Goal: Task Accomplishment & Management: Use online tool/utility

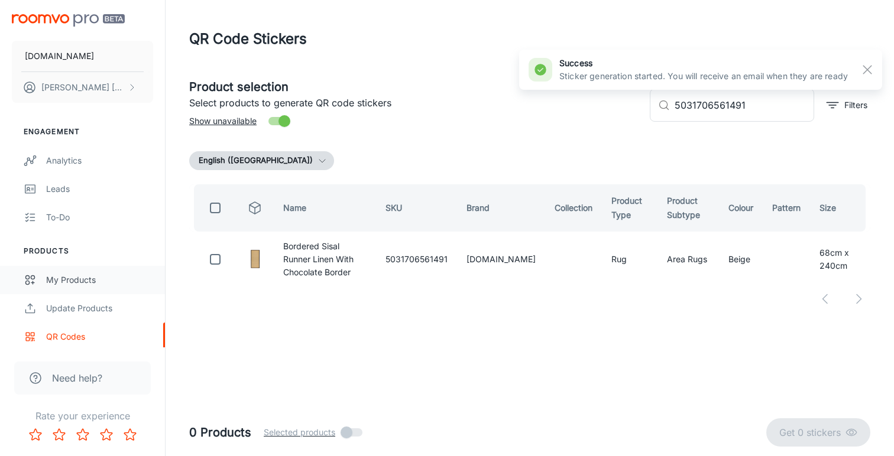
click at [54, 277] on div "My Products" at bounding box center [99, 280] width 107 height 13
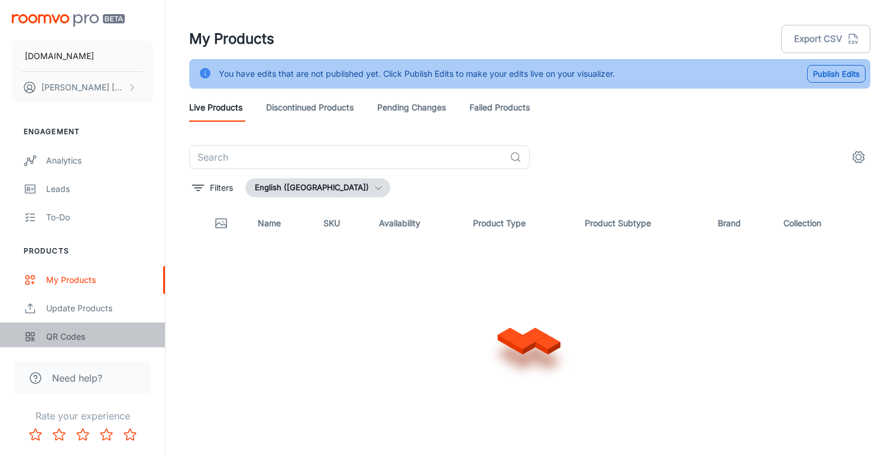
click at [66, 336] on div "QR Codes" at bounding box center [99, 336] width 107 height 13
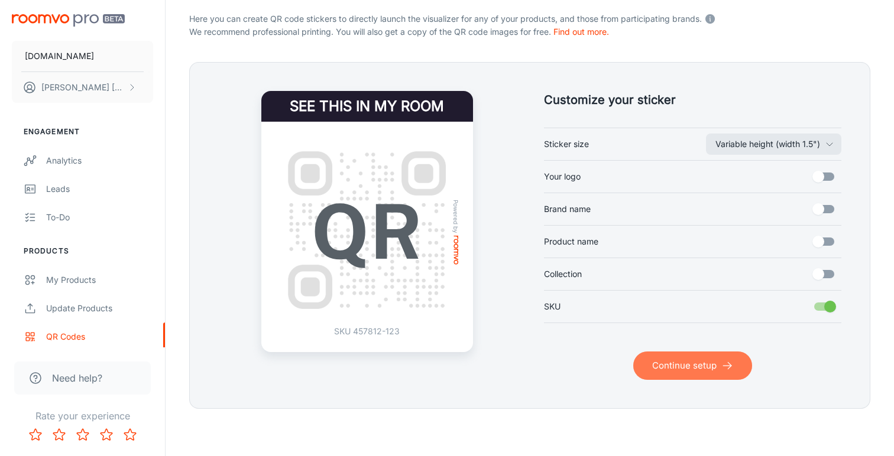
click at [691, 366] on button "Continue setup" at bounding box center [692, 366] width 119 height 28
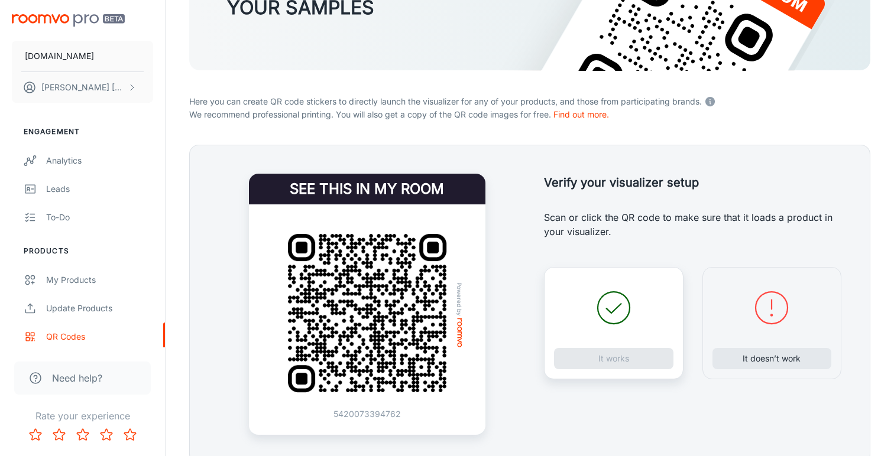
scroll to position [183, 0]
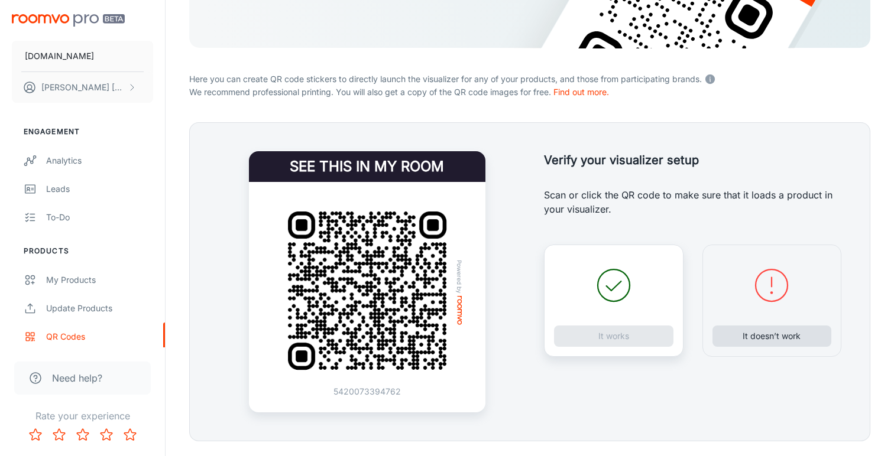
click at [749, 339] on button "It doesn’t work" at bounding box center [771, 336] width 119 height 21
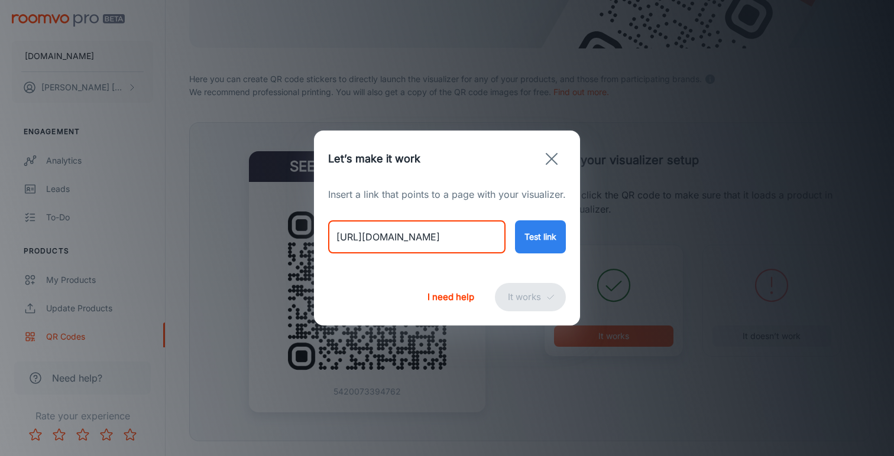
click at [446, 235] on input "[URL][DOMAIN_NAME]" at bounding box center [416, 236] width 177 height 33
paste input "[PERSON_NAME]-vintage-styl"
type input "[URL][DOMAIN_NAME][PERSON_NAME]"
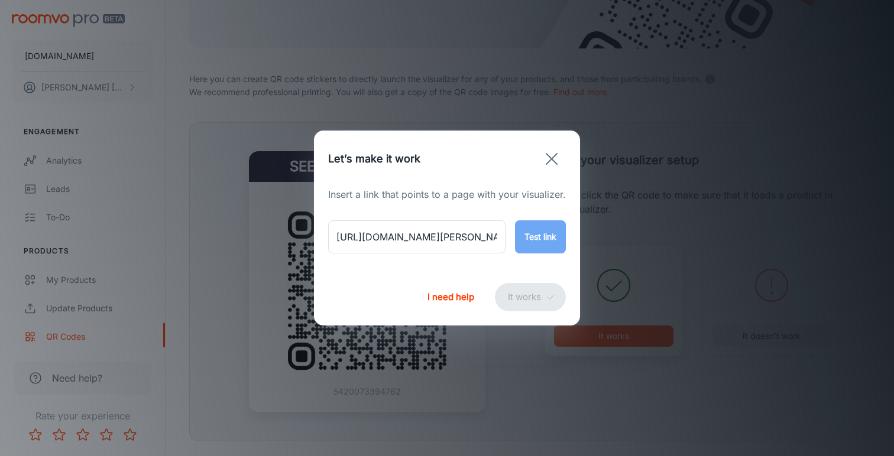
click at [538, 242] on button "Test link" at bounding box center [540, 236] width 51 height 33
click at [524, 291] on button "It works" at bounding box center [530, 297] width 71 height 28
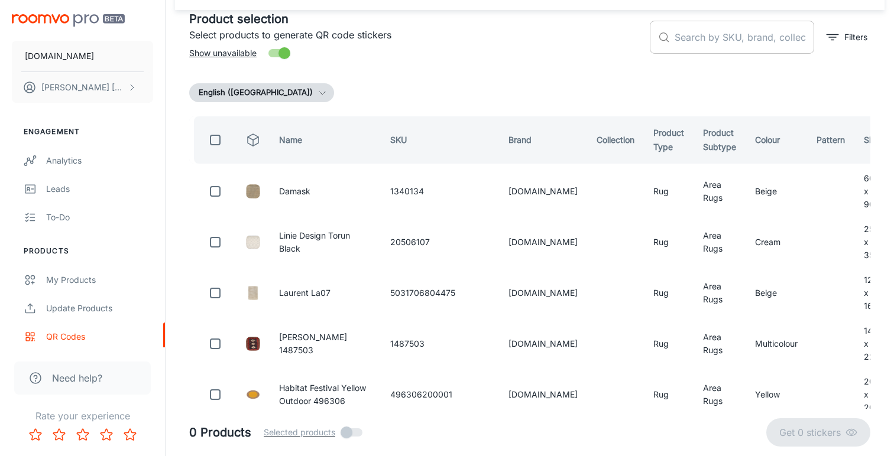
click at [692, 46] on input "text" at bounding box center [743, 37] width 139 height 33
paste input "791101896332"
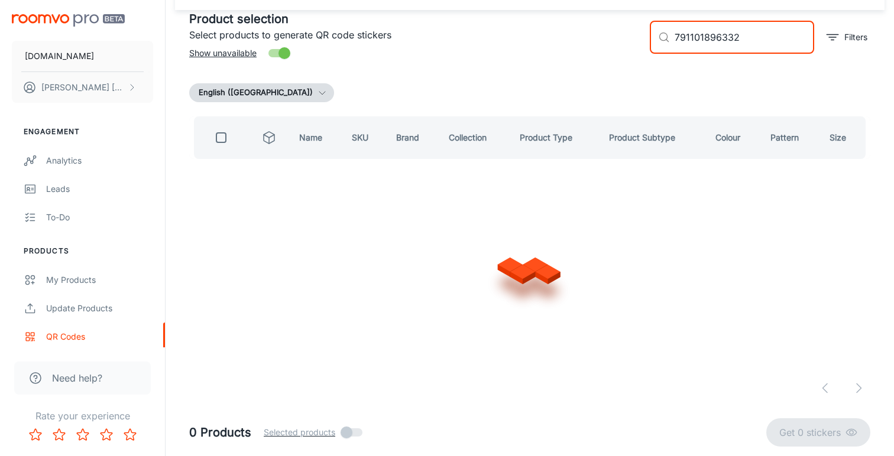
scroll to position [0, 0]
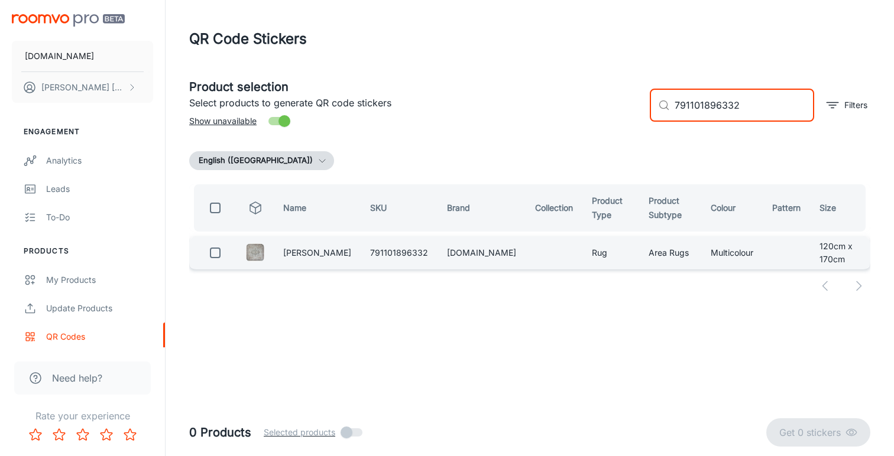
type input "791101896332"
click at [216, 246] on input "checkbox" at bounding box center [215, 253] width 24 height 24
checkbox input "true"
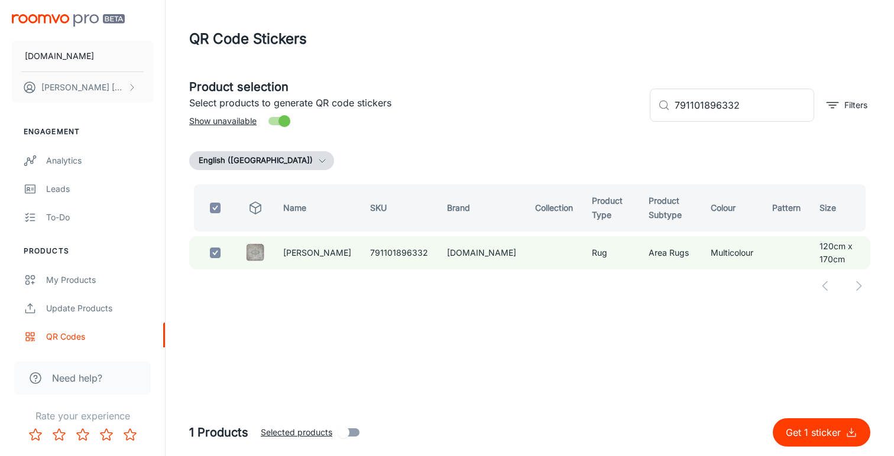
click at [801, 432] on p "Get 1 sticker" at bounding box center [816, 433] width 60 height 14
checkbox input "false"
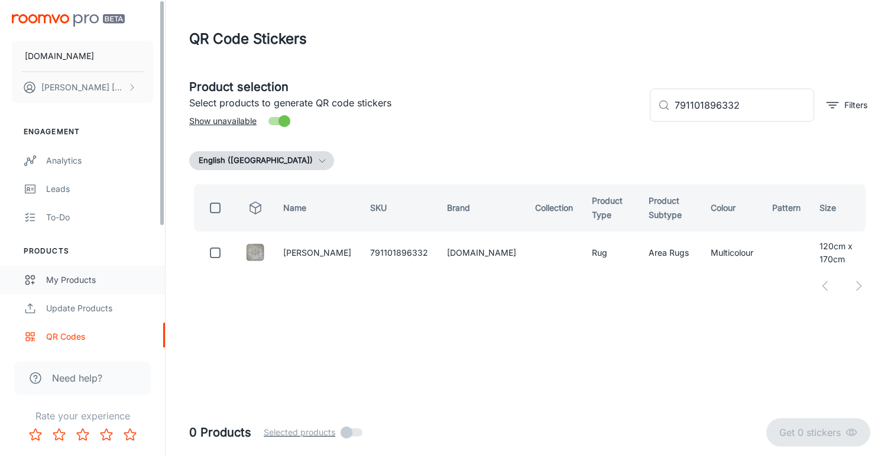
click at [77, 276] on div "My Products" at bounding box center [99, 280] width 107 height 13
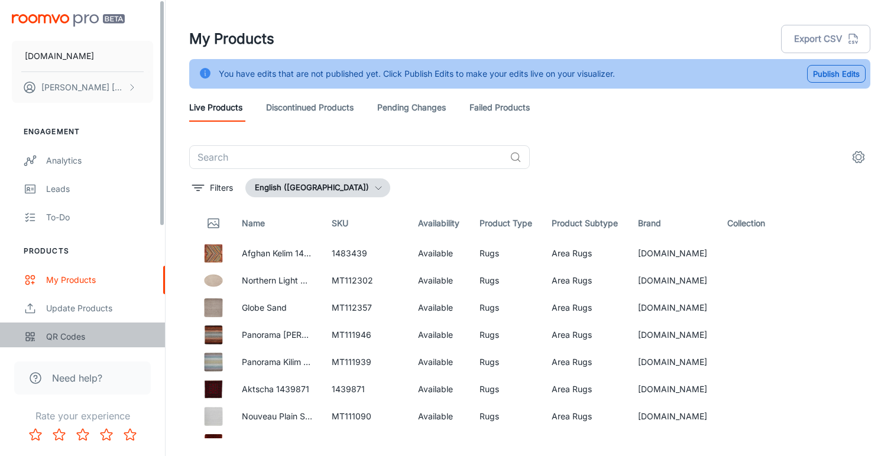
click at [54, 339] on div "QR Codes" at bounding box center [99, 336] width 107 height 13
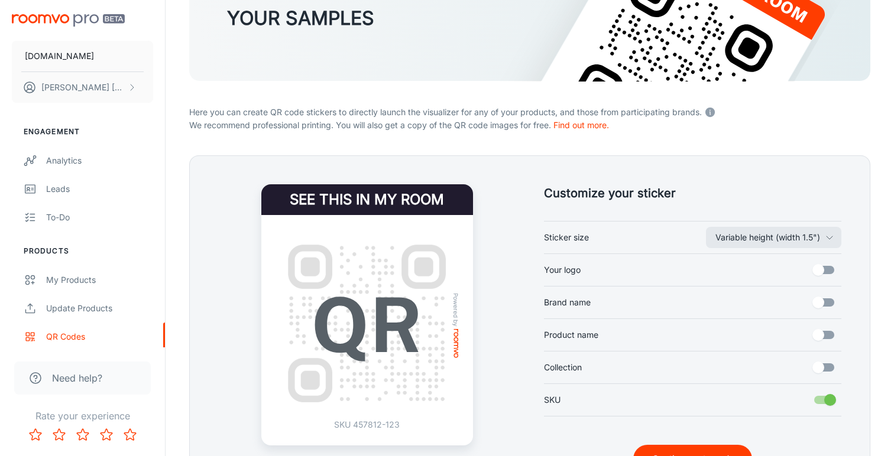
scroll to position [182, 0]
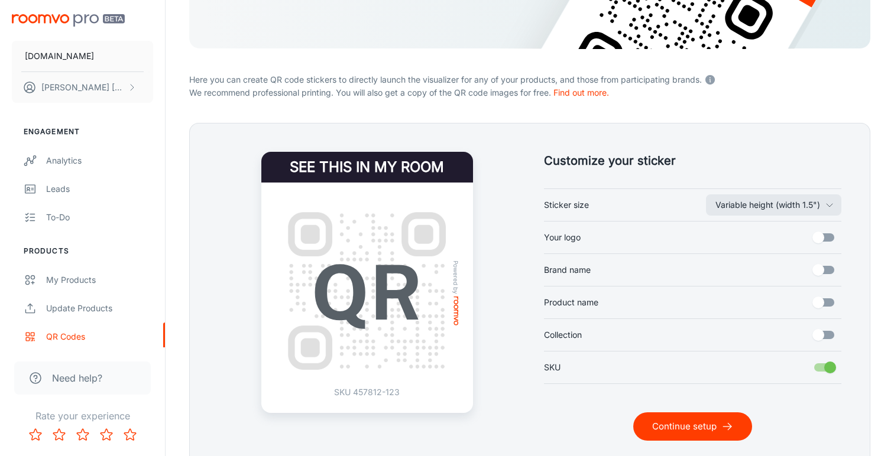
click at [662, 421] on button "Continue setup" at bounding box center [692, 427] width 119 height 28
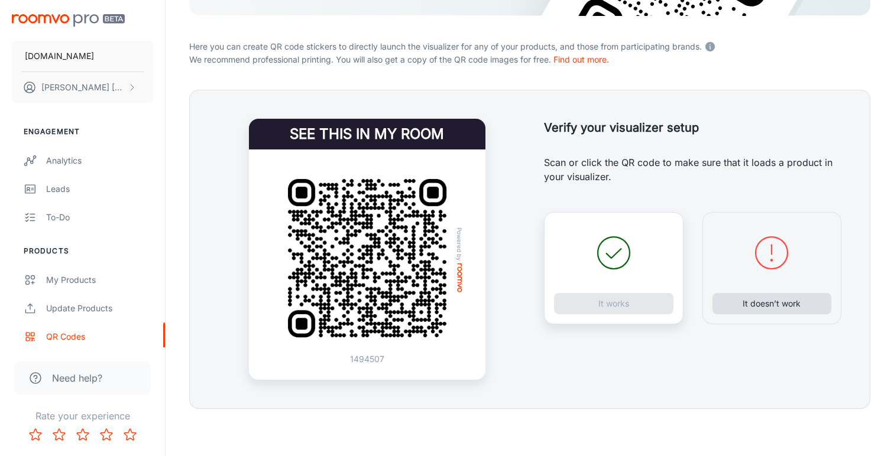
scroll to position [215, 0]
click at [759, 295] on button "It doesn’t work" at bounding box center [771, 303] width 119 height 21
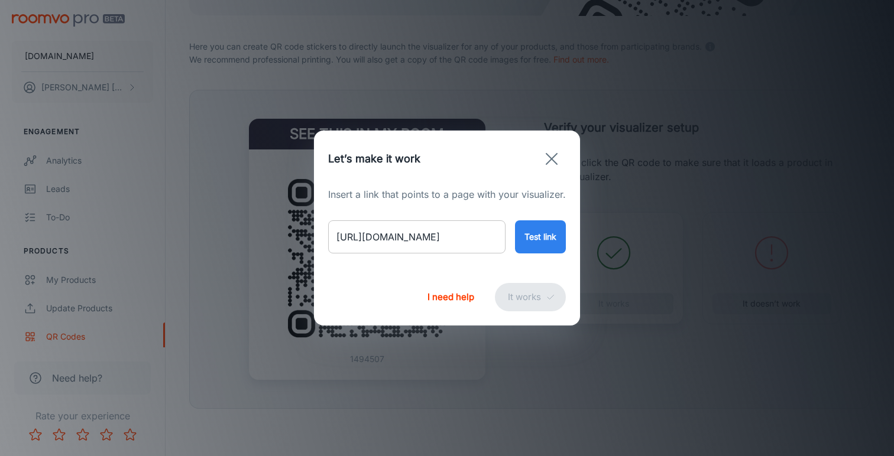
click at [458, 240] on input "[URL][DOMAIN_NAME]" at bounding box center [416, 236] width 177 height 33
paste input "[PERSON_NAME]-vintage-style-runner"
type input "[URL][DOMAIN_NAME][PERSON_NAME]"
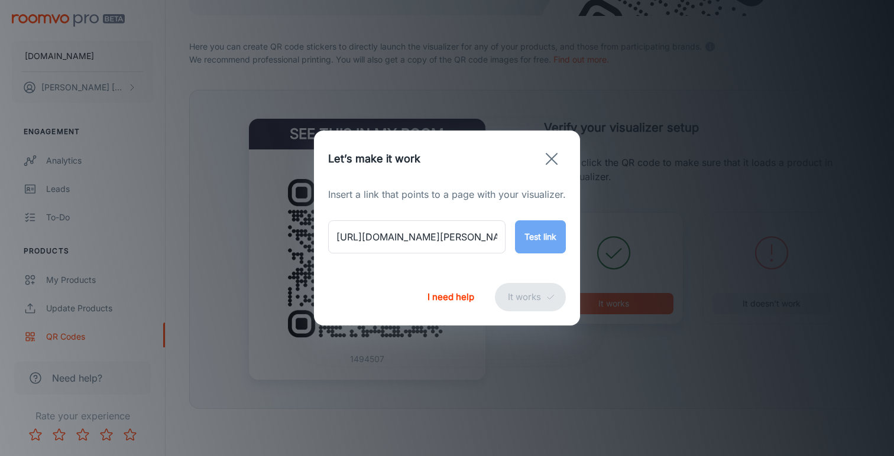
click at [553, 238] on button "Test link" at bounding box center [540, 236] width 51 height 33
click at [533, 297] on button "It works" at bounding box center [530, 297] width 71 height 28
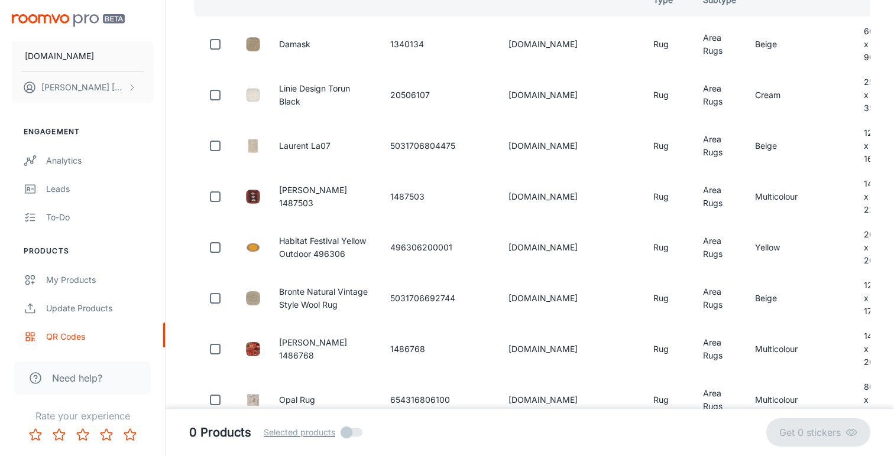
scroll to position [68, 0]
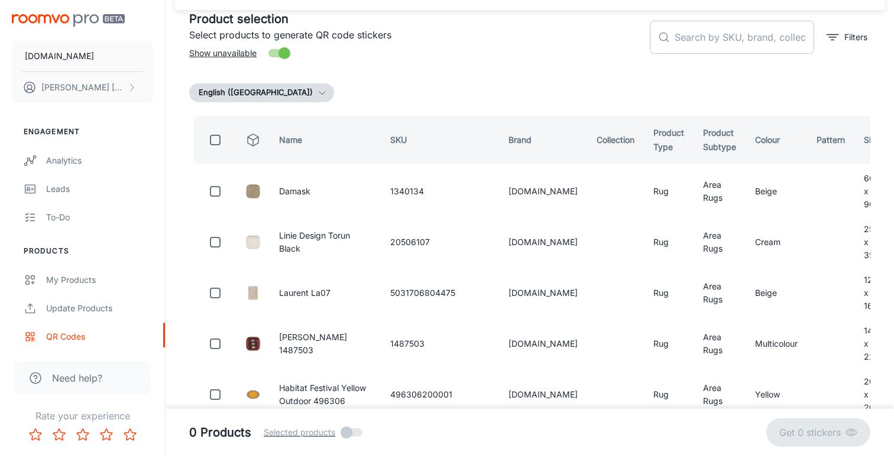
click at [715, 41] on input "text" at bounding box center [743, 37] width 139 height 33
paste input "662476631357"
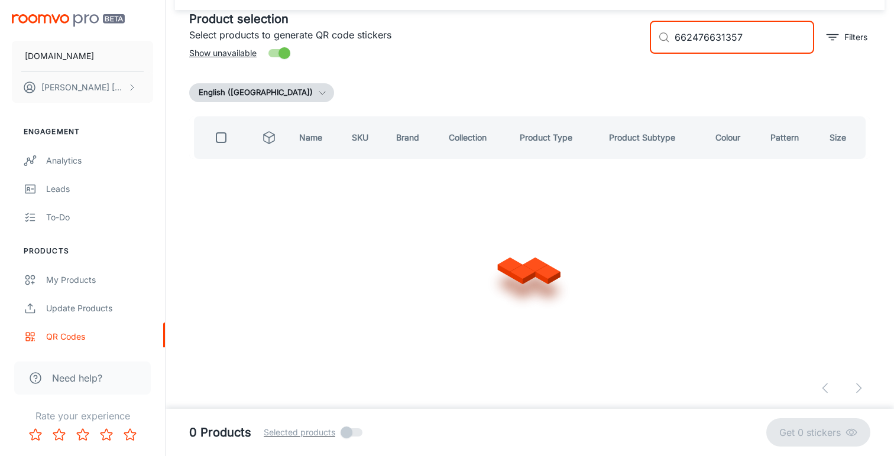
scroll to position [0, 0]
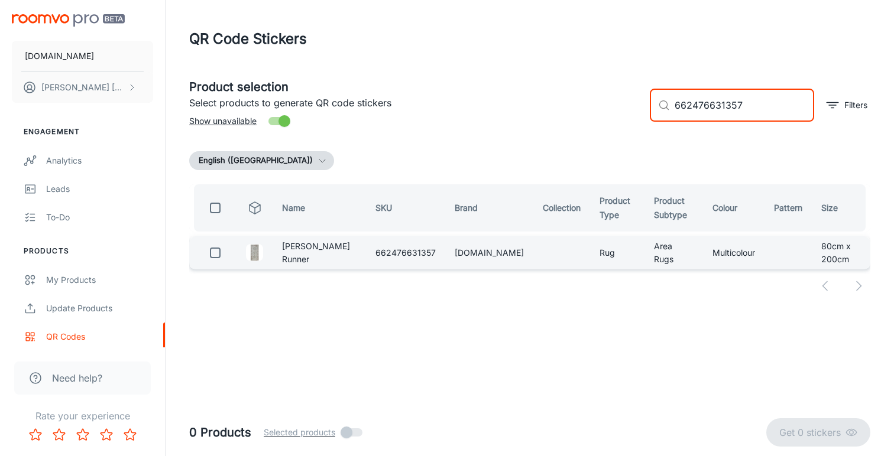
type input "662476631357"
click at [216, 251] on input "checkbox" at bounding box center [215, 253] width 24 height 24
checkbox input "true"
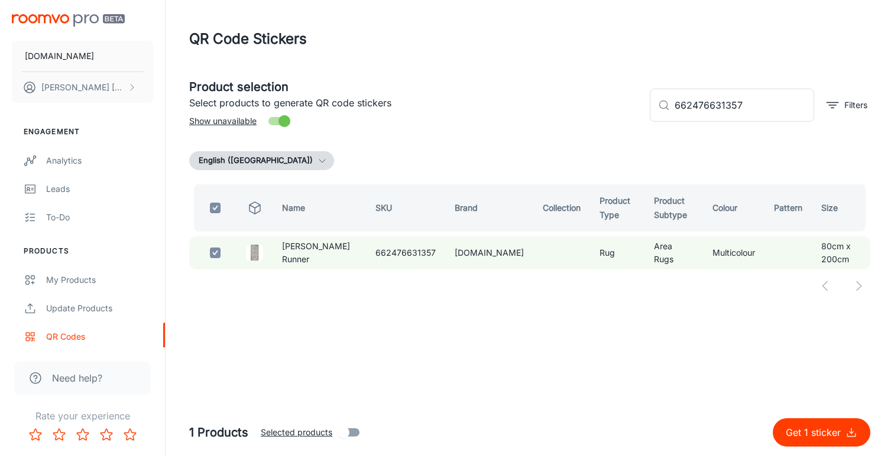
click at [800, 427] on p "Get 1 sticker" at bounding box center [816, 433] width 60 height 14
checkbox input "false"
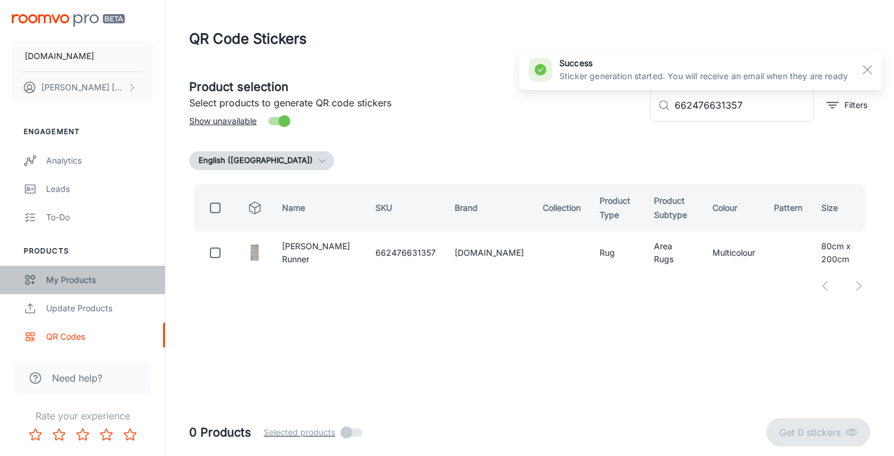
click at [69, 282] on div "My Products" at bounding box center [99, 280] width 107 height 13
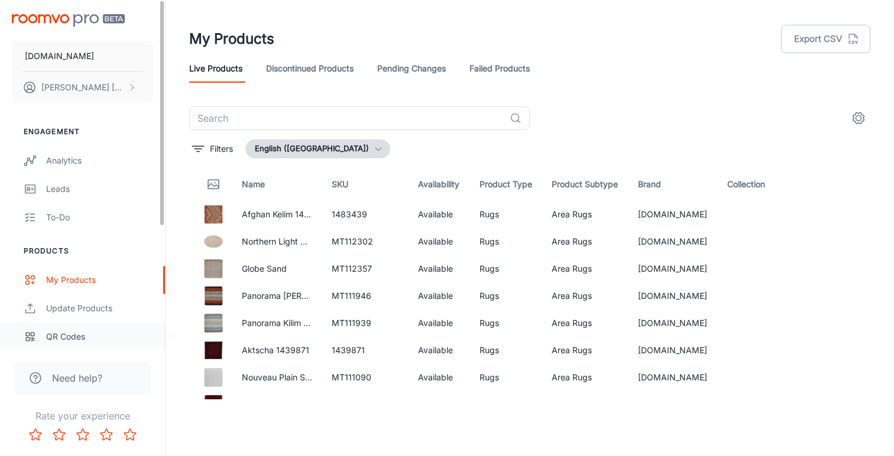
click at [57, 336] on div "QR Codes" at bounding box center [99, 336] width 107 height 13
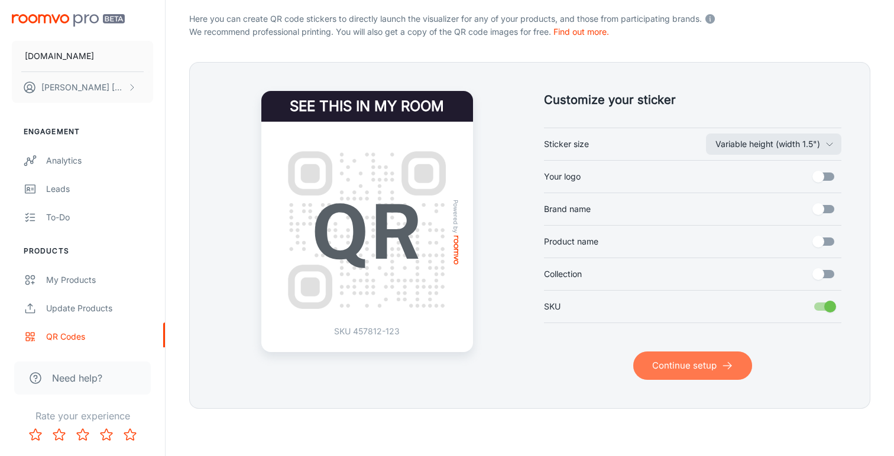
click at [679, 364] on button "Continue setup" at bounding box center [692, 366] width 119 height 28
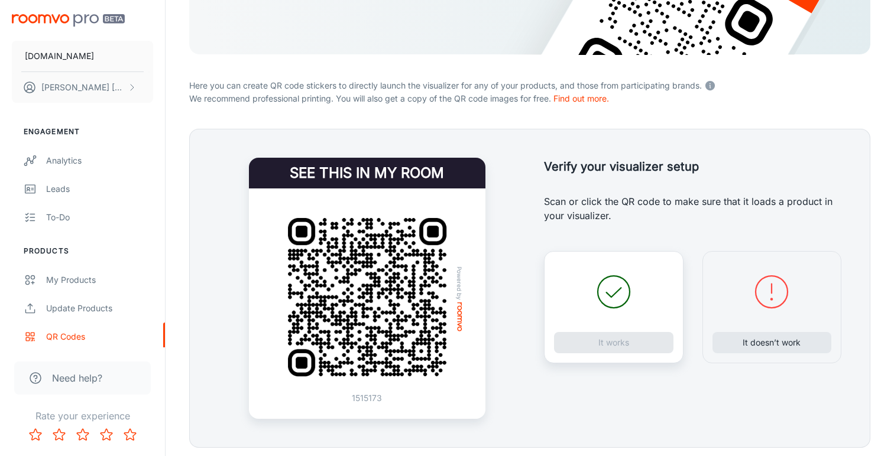
scroll to position [210, 0]
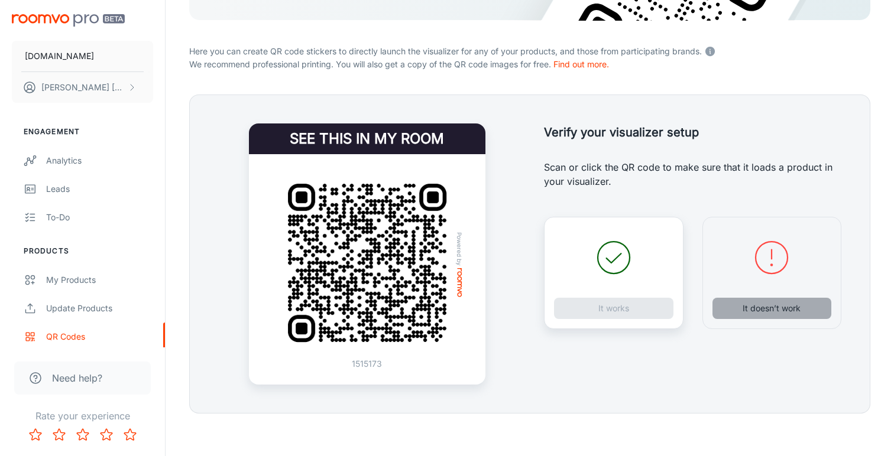
click at [765, 313] on button "It doesn’t work" at bounding box center [771, 308] width 119 height 21
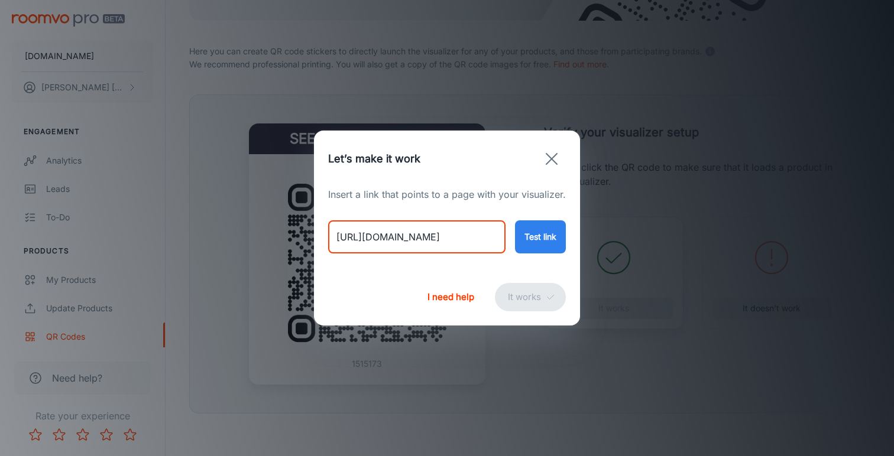
click at [446, 240] on input "[URL][DOMAIN_NAME]" at bounding box center [416, 236] width 177 height 33
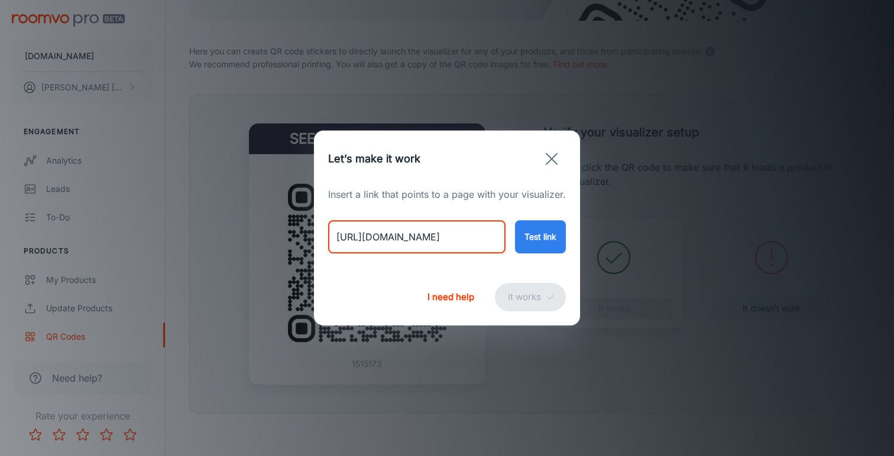
click at [446, 240] on input "[URL][DOMAIN_NAME]" at bounding box center [416, 236] width 177 height 33
paste input "farrah-vintage-styl"
type input "[URL][DOMAIN_NAME]"
click at [530, 242] on button "Test link" at bounding box center [540, 236] width 51 height 33
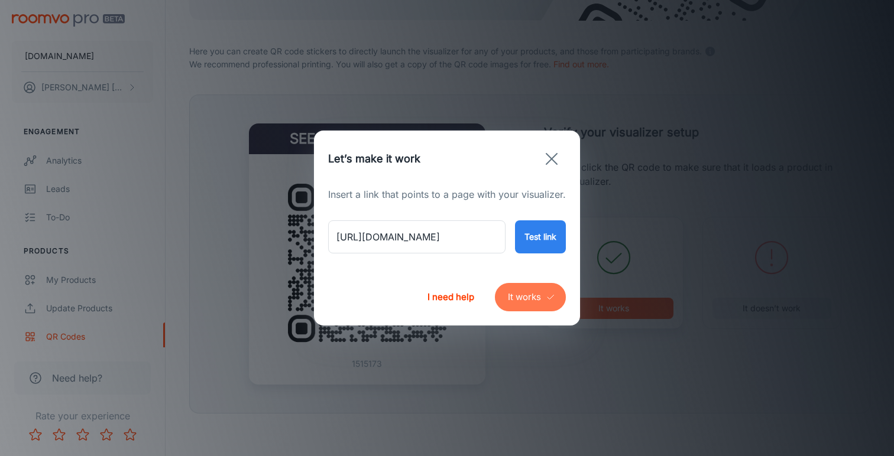
click at [528, 301] on button "It works" at bounding box center [530, 297] width 71 height 28
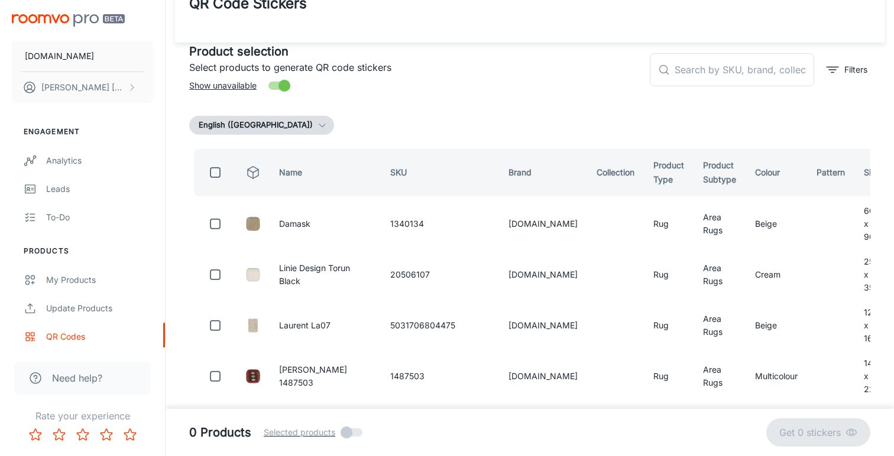
scroll to position [35, 0]
click at [687, 70] on input "text" at bounding box center [743, 70] width 139 height 33
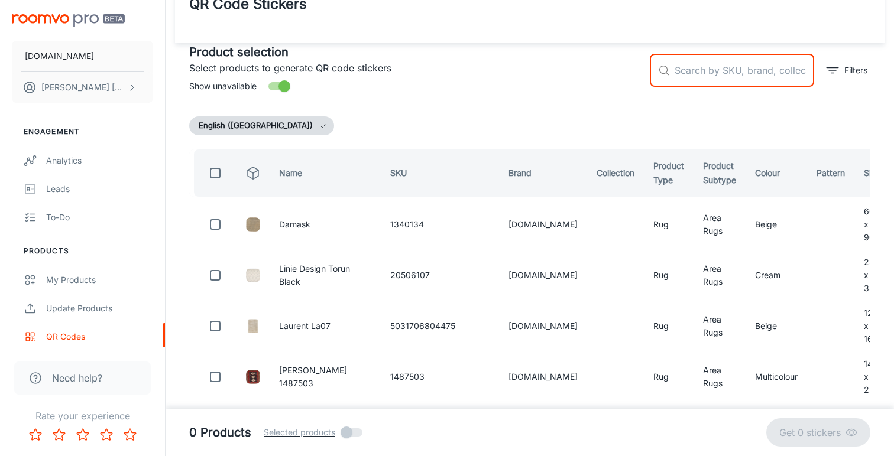
paste input "791101896233"
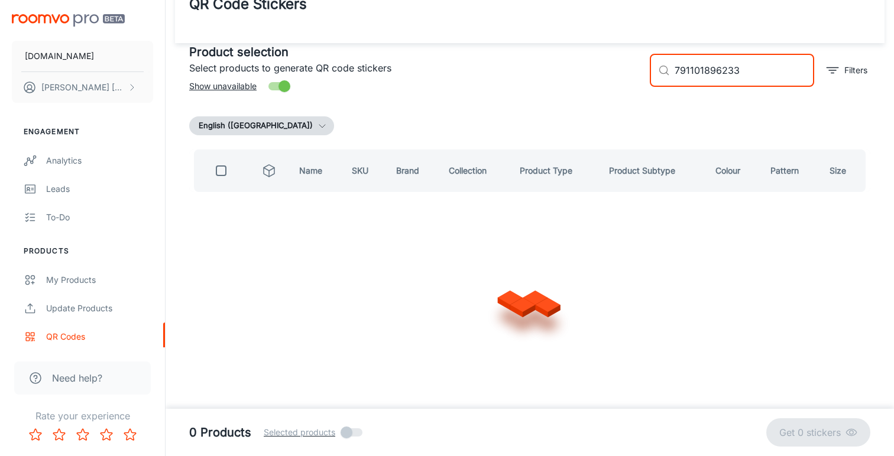
scroll to position [0, 0]
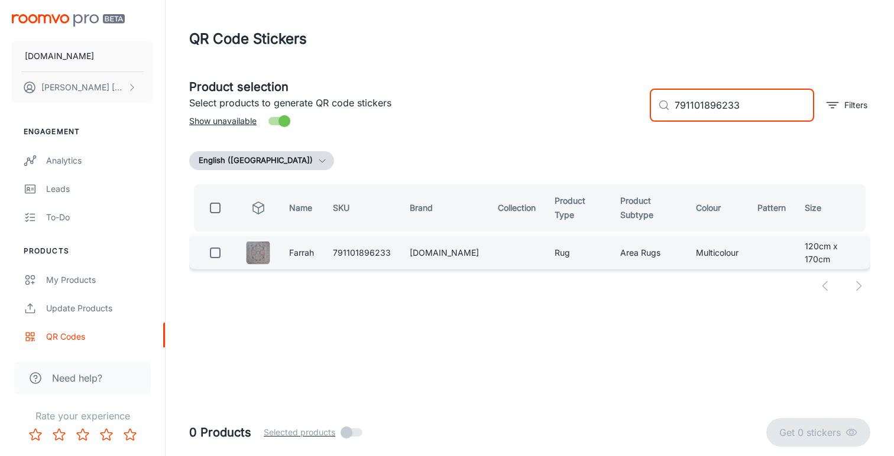
type input "791101896233"
click at [216, 256] on input "checkbox" at bounding box center [215, 253] width 24 height 24
checkbox input "true"
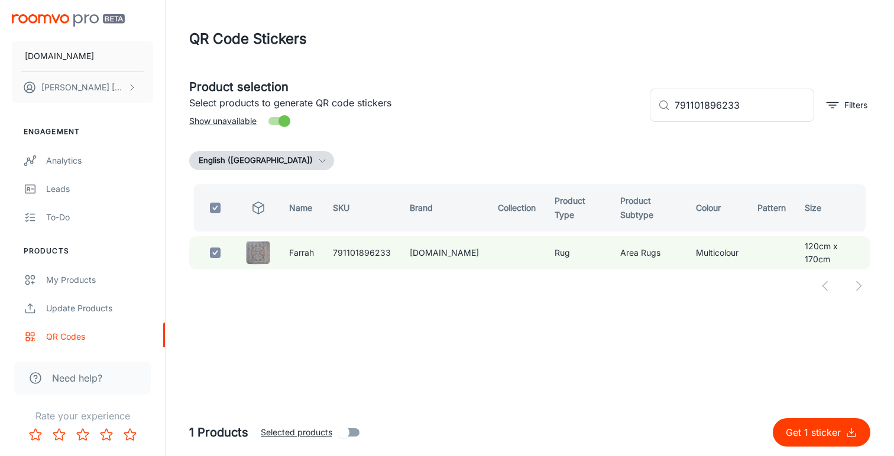
click at [804, 434] on p "Get 1 sticker" at bounding box center [816, 433] width 60 height 14
checkbox input "false"
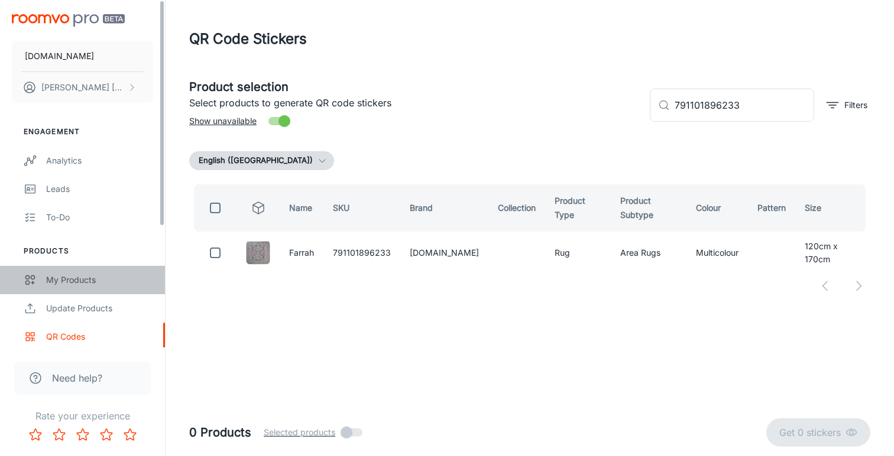
click at [68, 285] on div "My Products" at bounding box center [99, 280] width 107 height 13
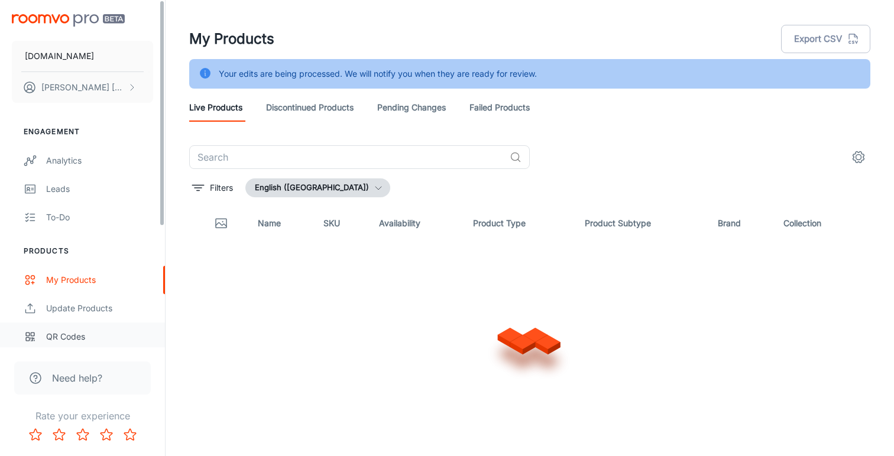
click at [59, 338] on div "QR Codes" at bounding box center [99, 336] width 107 height 13
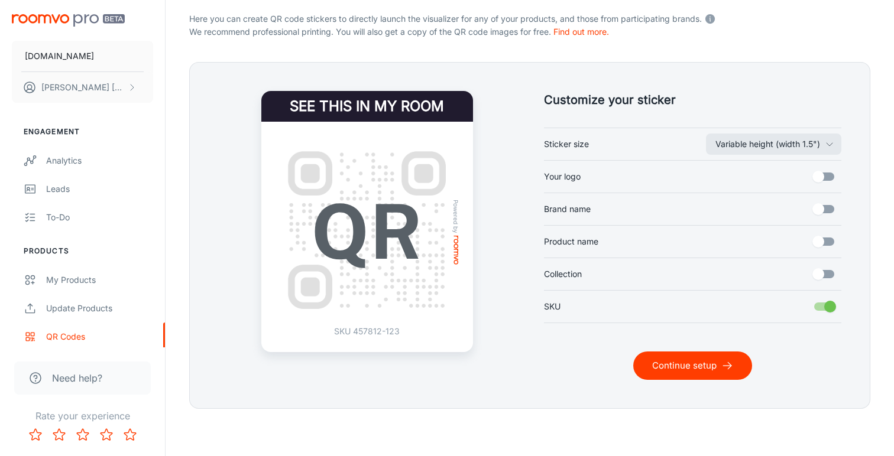
click at [692, 372] on button "Continue setup" at bounding box center [692, 366] width 119 height 28
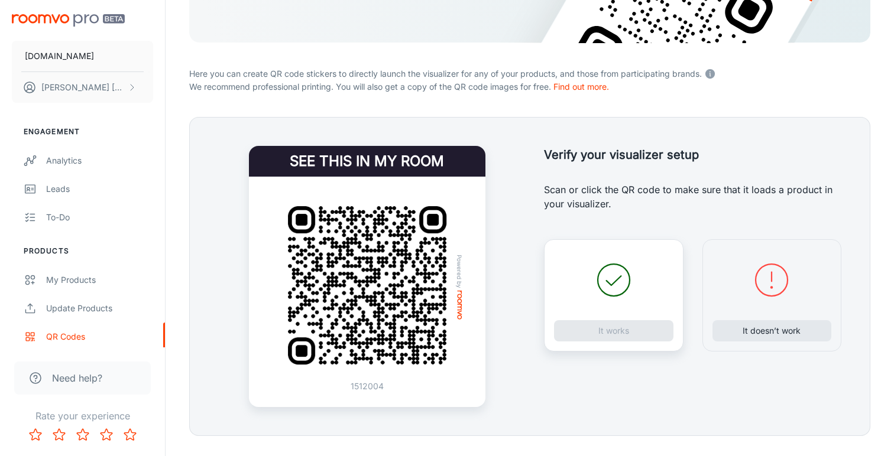
scroll to position [190, 0]
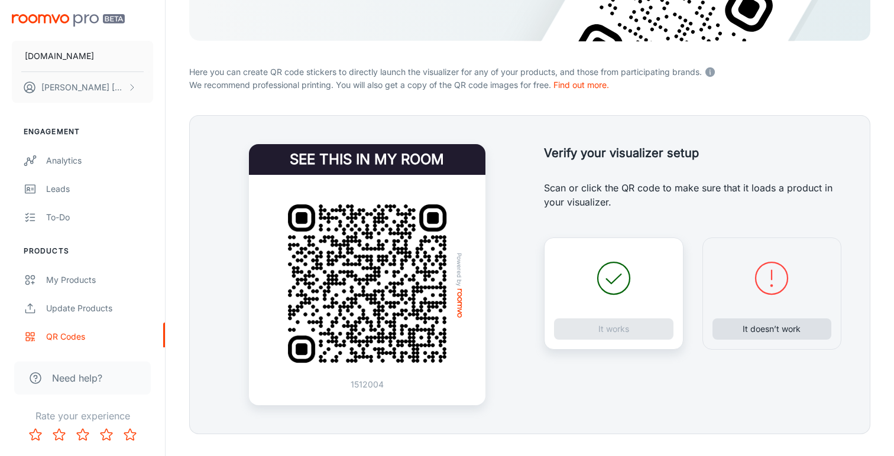
click at [747, 335] on button "It doesn’t work" at bounding box center [771, 329] width 119 height 21
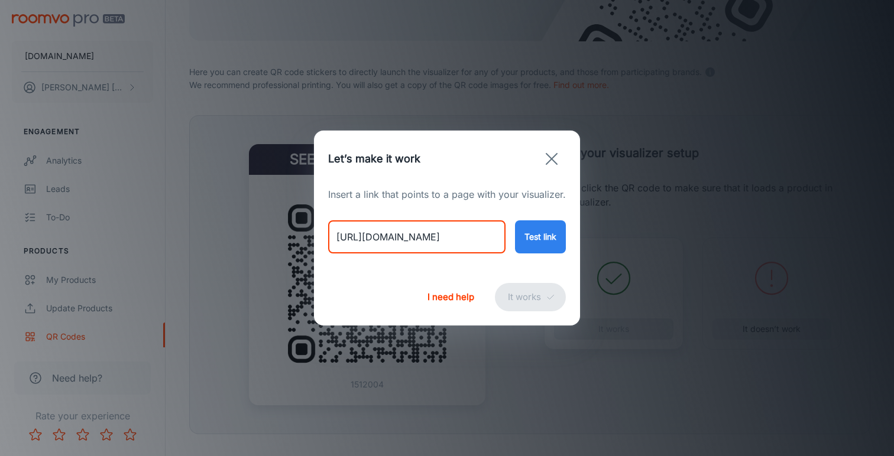
click at [431, 235] on input "[URL][DOMAIN_NAME]" at bounding box center [416, 236] width 177 height 33
paste input "farrah-vintage-style-runner"
type input "[URL][DOMAIN_NAME]"
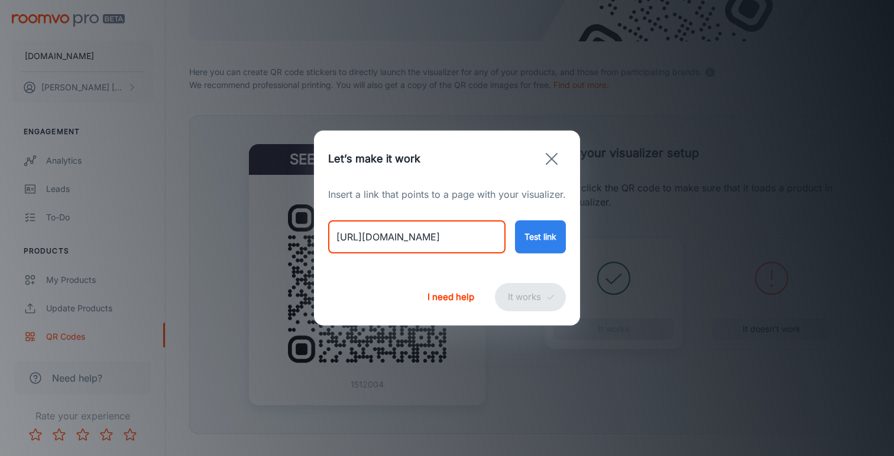
click at [557, 244] on button "Test link" at bounding box center [540, 236] width 51 height 33
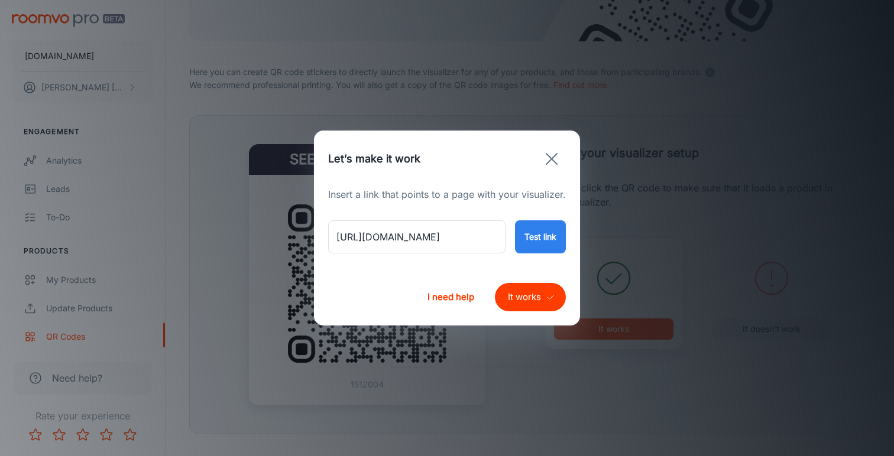
click at [515, 306] on button "It works" at bounding box center [530, 297] width 71 height 28
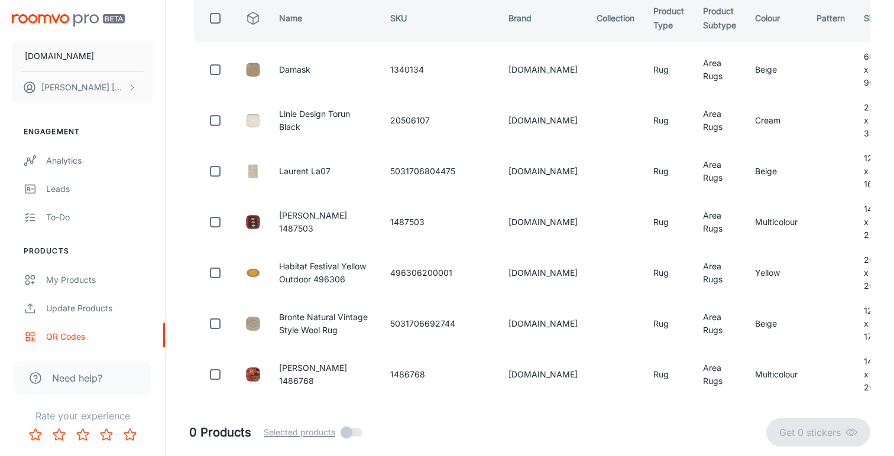
scroll to position [68, 0]
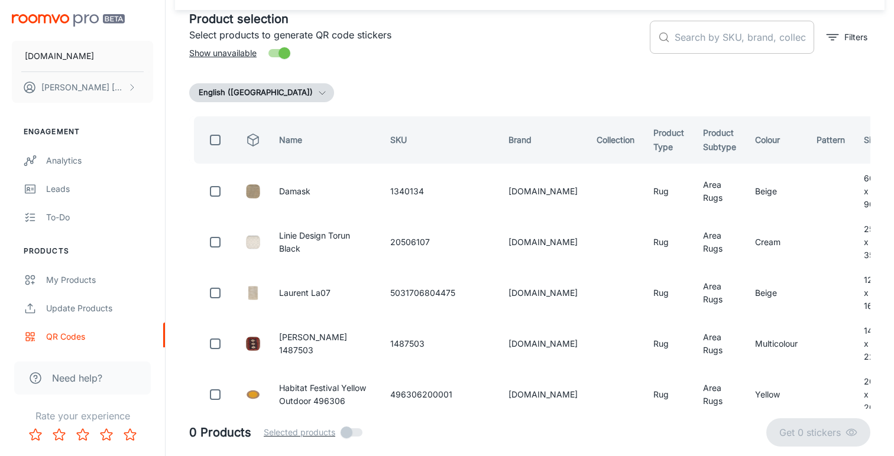
click at [684, 38] on input "text" at bounding box center [743, 37] width 139 height 33
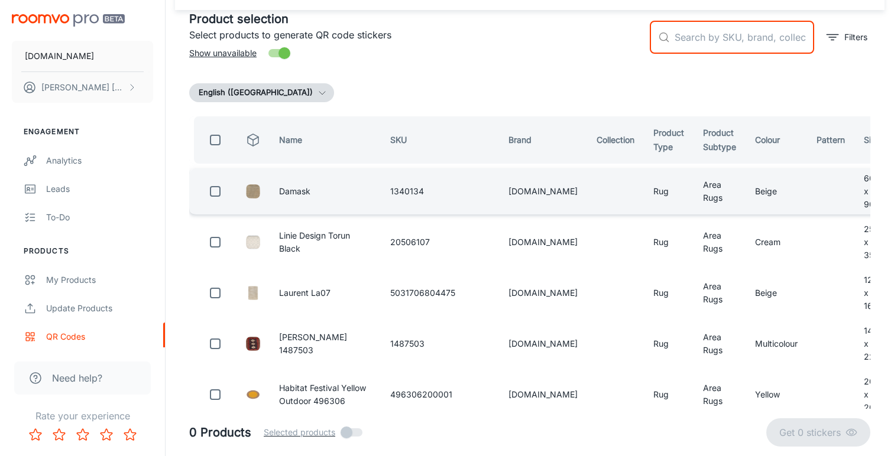
paste input "662476631302"
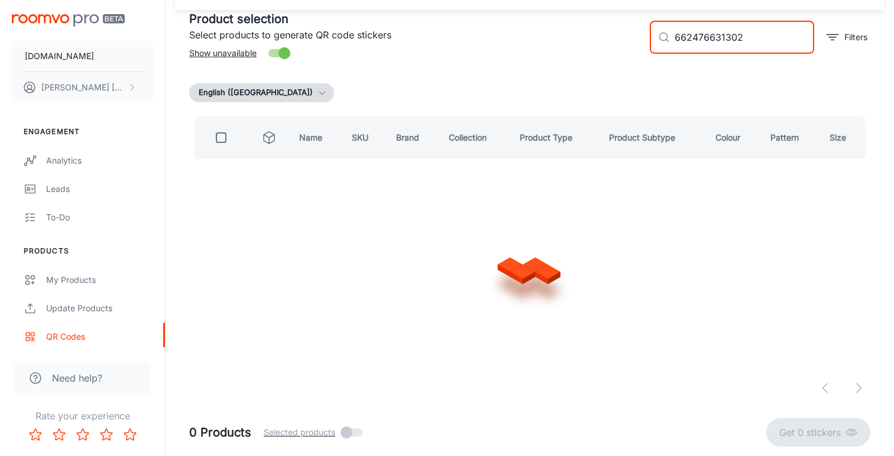
scroll to position [0, 0]
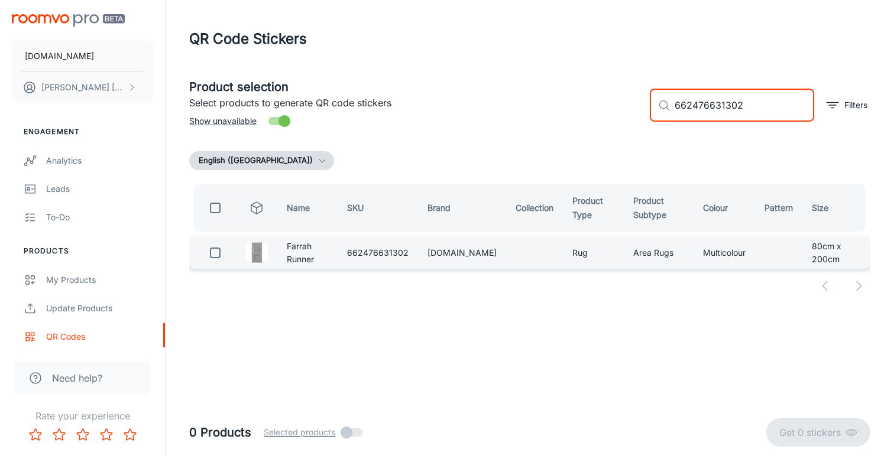
type input "662476631302"
click at [213, 253] on input "checkbox" at bounding box center [215, 253] width 24 height 24
checkbox input "true"
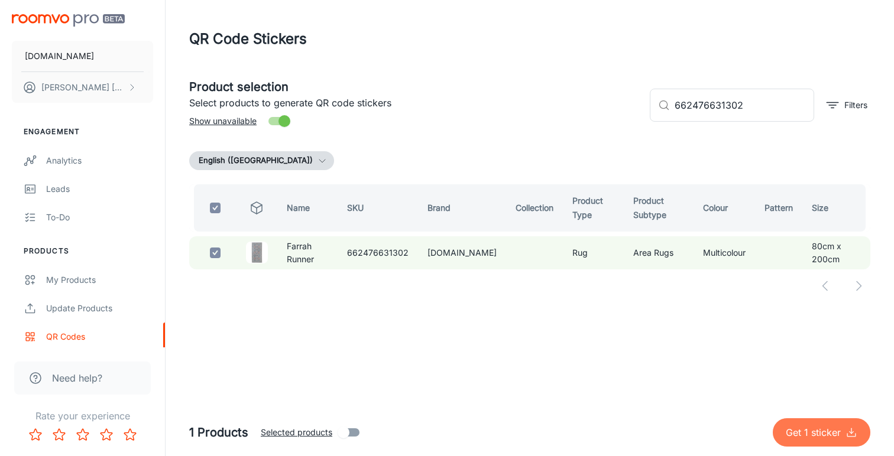
click at [819, 431] on p "Get 1 sticker" at bounding box center [816, 433] width 60 height 14
checkbox input "false"
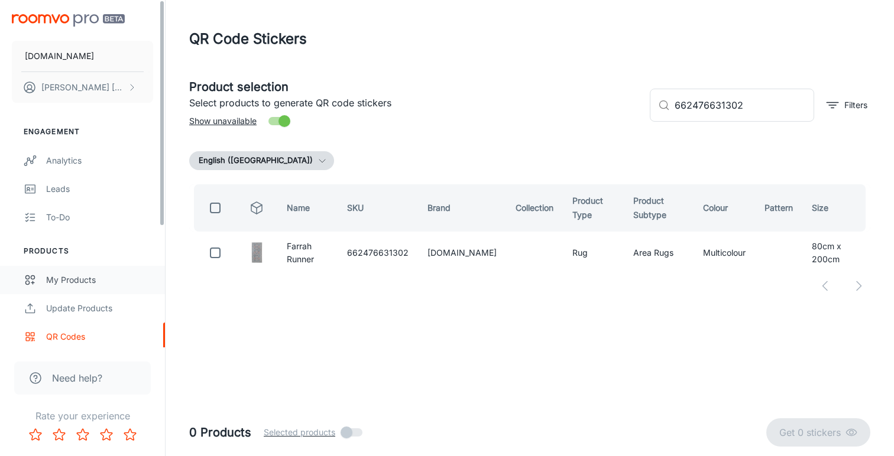
click at [86, 278] on div "My Products" at bounding box center [99, 280] width 107 height 13
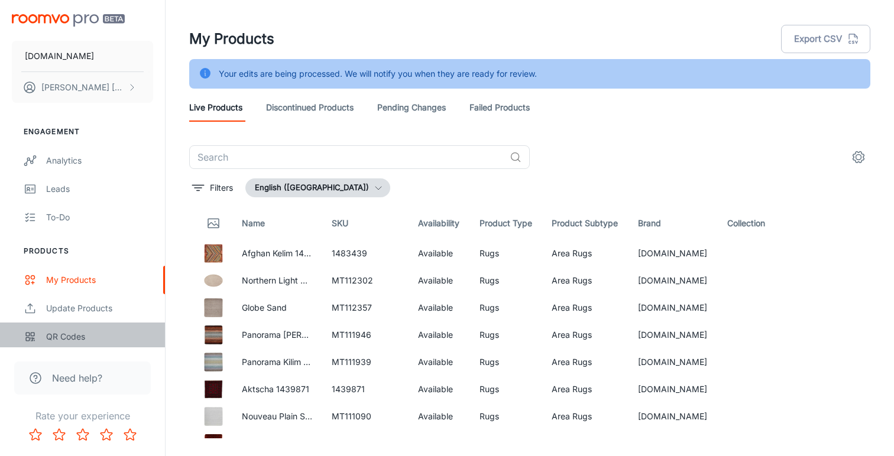
click at [72, 336] on div "QR Codes" at bounding box center [99, 336] width 107 height 13
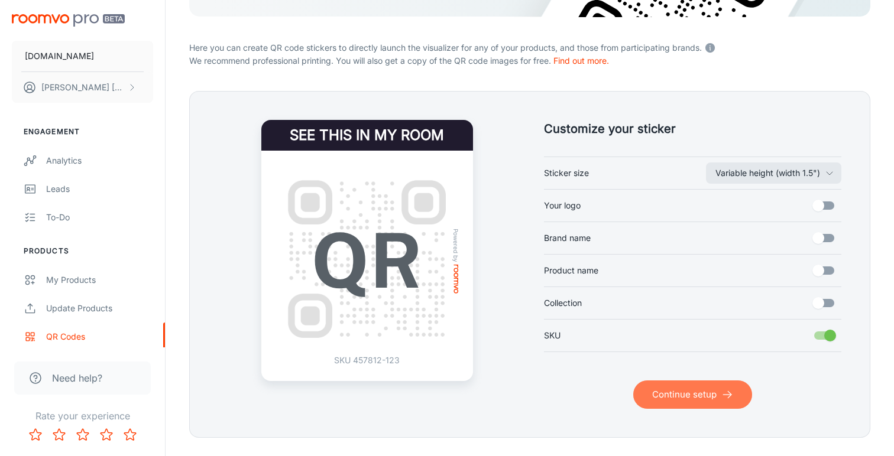
click at [689, 390] on button "Continue setup" at bounding box center [692, 395] width 119 height 28
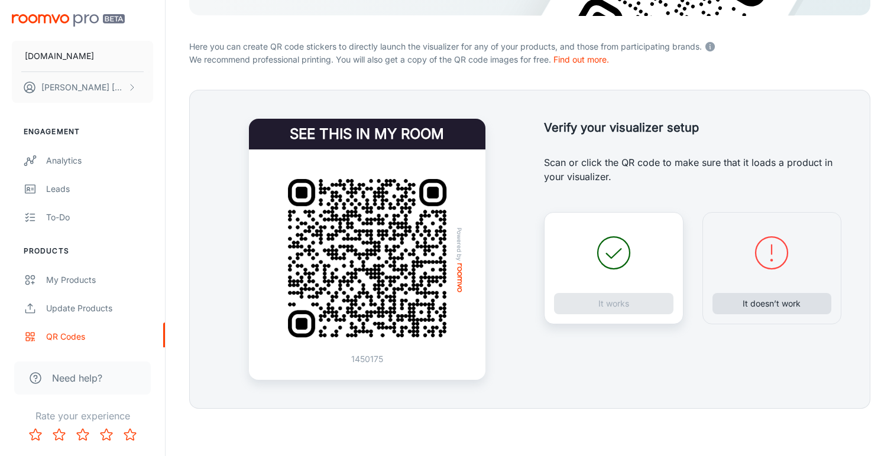
scroll to position [215, 0]
click at [745, 306] on button "It doesn’t work" at bounding box center [771, 303] width 119 height 21
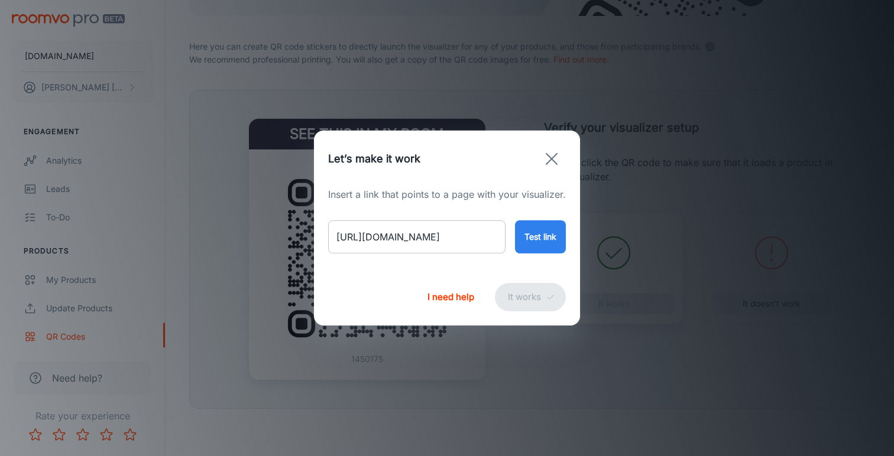
click at [455, 235] on input "[URL][DOMAIN_NAME]" at bounding box center [416, 236] width 177 height 33
paste input "[PERSON_NAME]-persian-styl"
type input "[URL][DOMAIN_NAME][PERSON_NAME]"
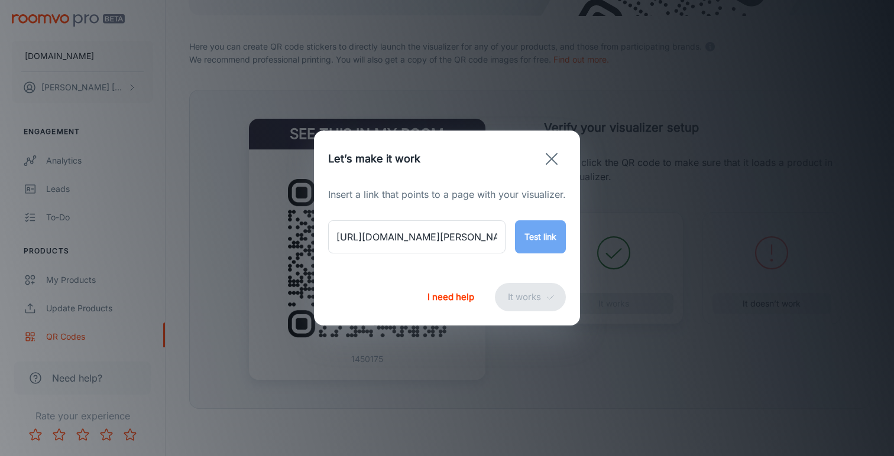
click at [547, 238] on button "Test link" at bounding box center [540, 236] width 51 height 33
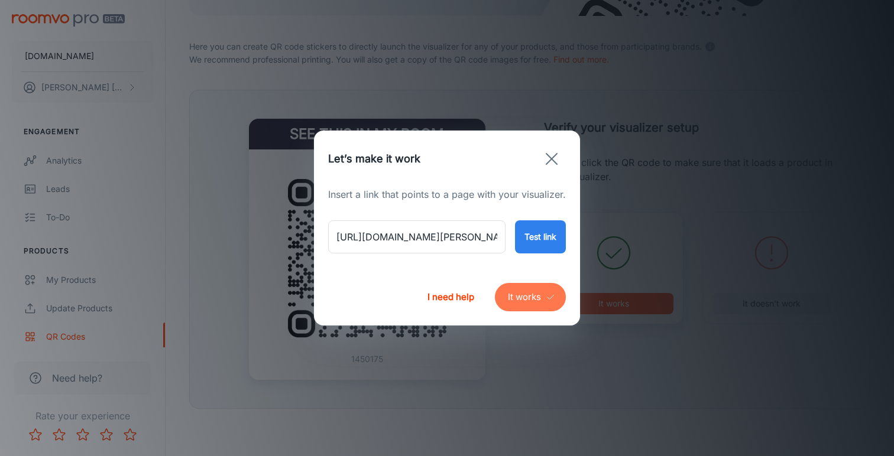
click at [530, 293] on button "It works" at bounding box center [530, 297] width 71 height 28
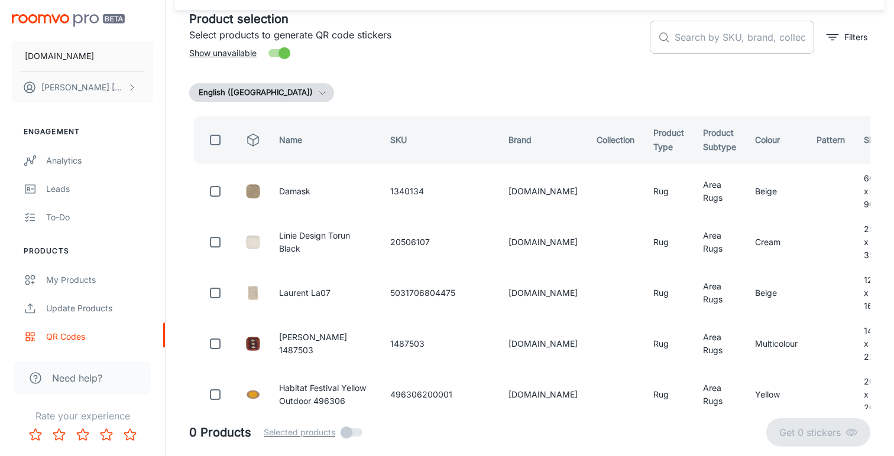
click at [690, 35] on input "text" at bounding box center [743, 37] width 139 height 33
paste input "791101896288"
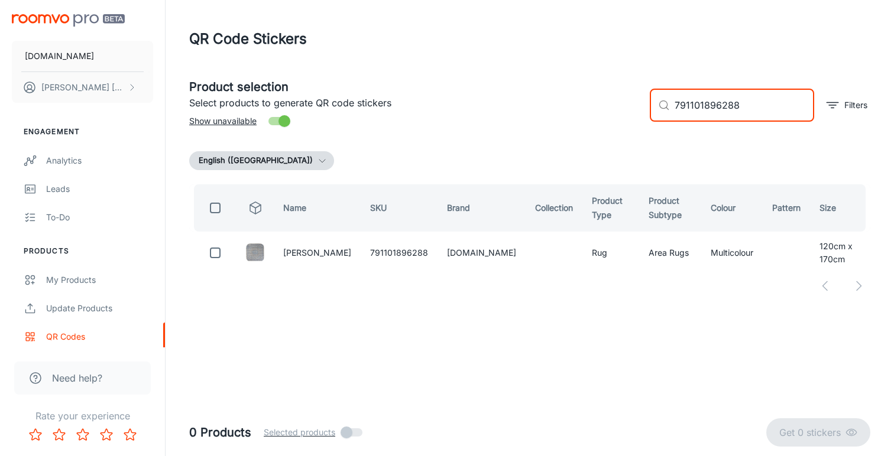
scroll to position [0, 0]
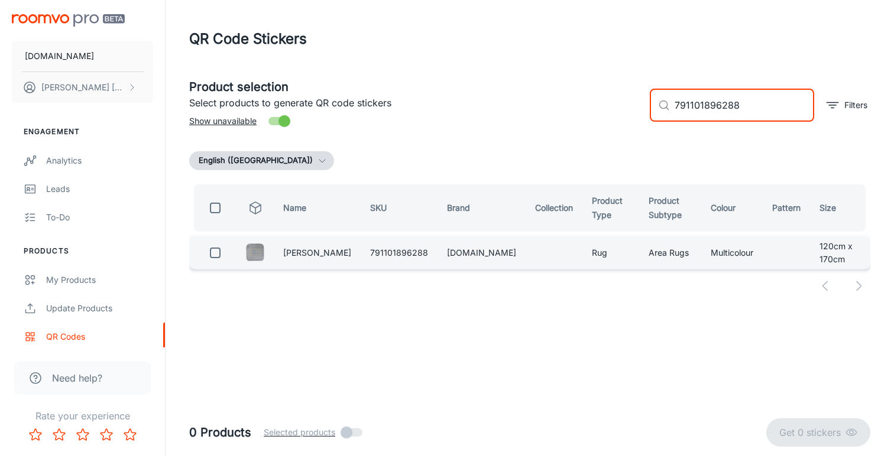
type input "791101896288"
click at [218, 247] on input "checkbox" at bounding box center [215, 253] width 24 height 24
checkbox input "true"
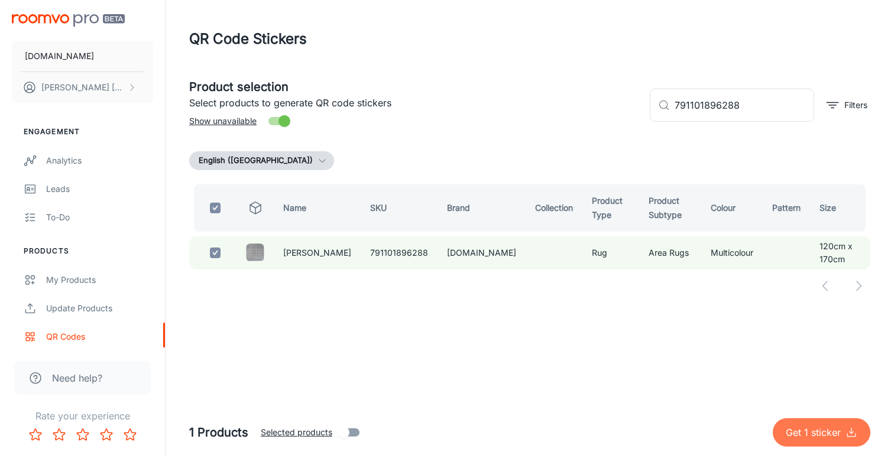
click at [799, 430] on p "Get 1 sticker" at bounding box center [816, 433] width 60 height 14
checkbox input "false"
